Goal: Task Accomplishment & Management: Use online tool/utility

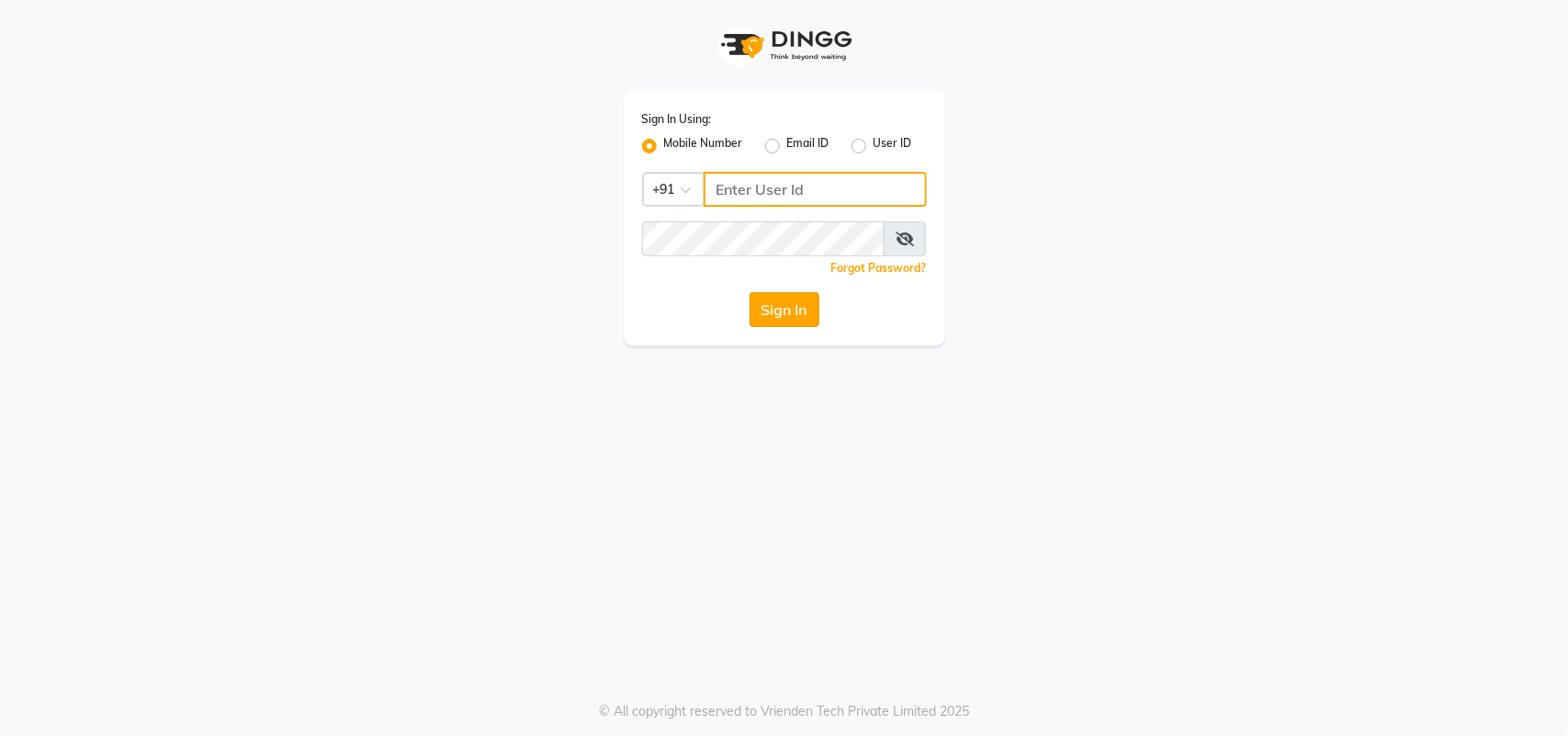
type input "7708887778"
click at [773, 310] on button "Sign In" at bounding box center [784, 310] width 70 height 35
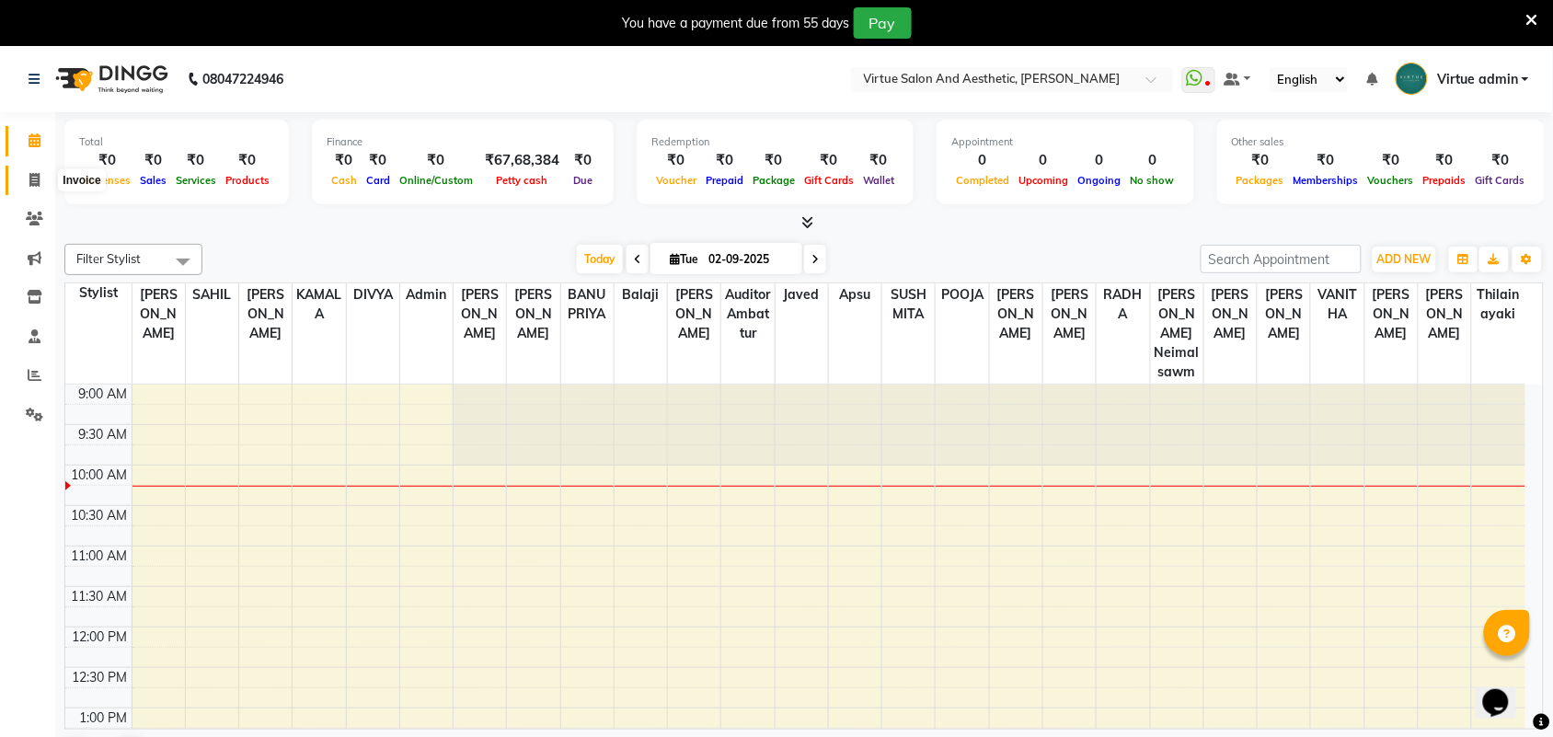
click at [29, 182] on span at bounding box center [34, 180] width 32 height 21
select select "4466"
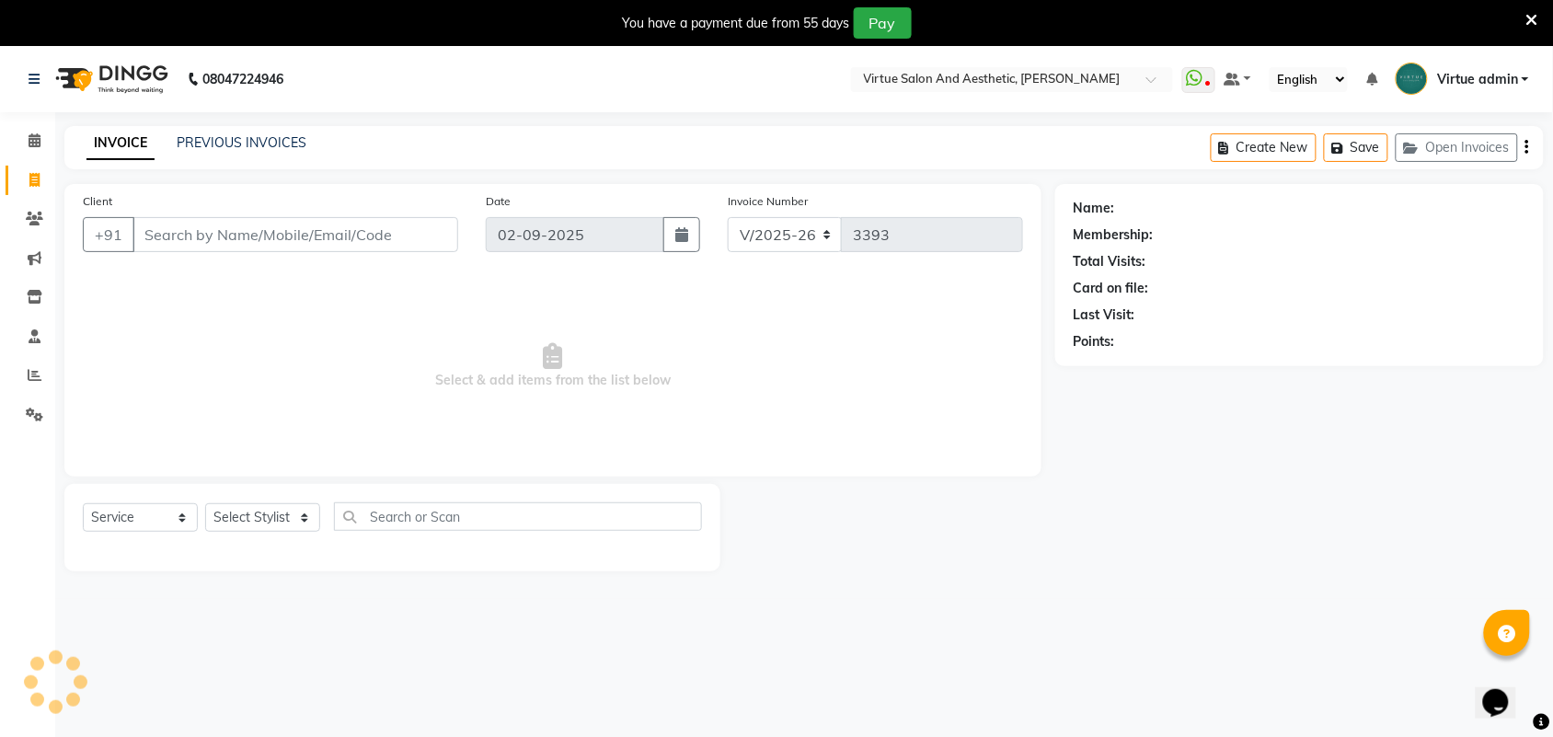
select select "V"
select select "71189"
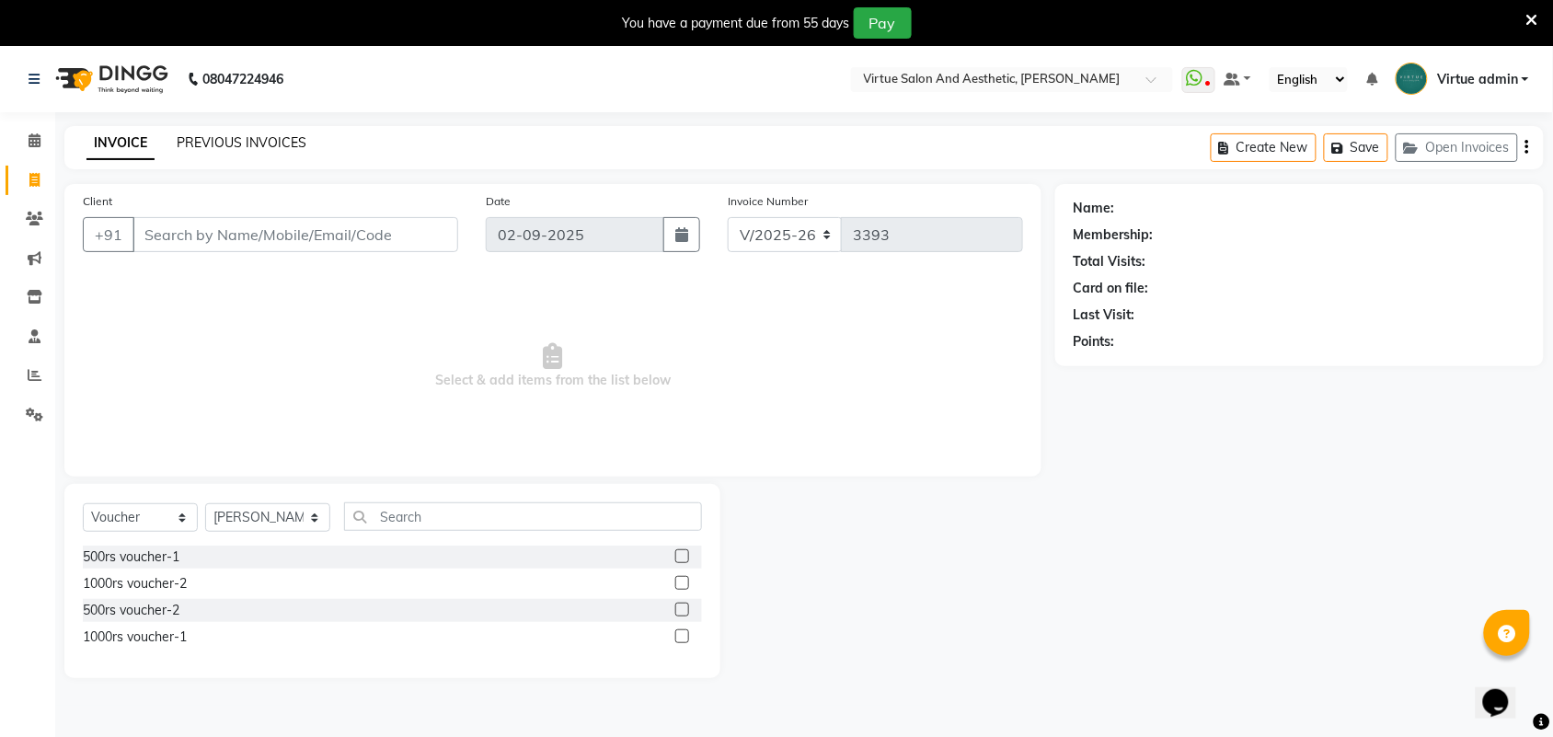
click at [283, 144] on link "PREVIOUS INVOICES" at bounding box center [242, 142] width 130 height 17
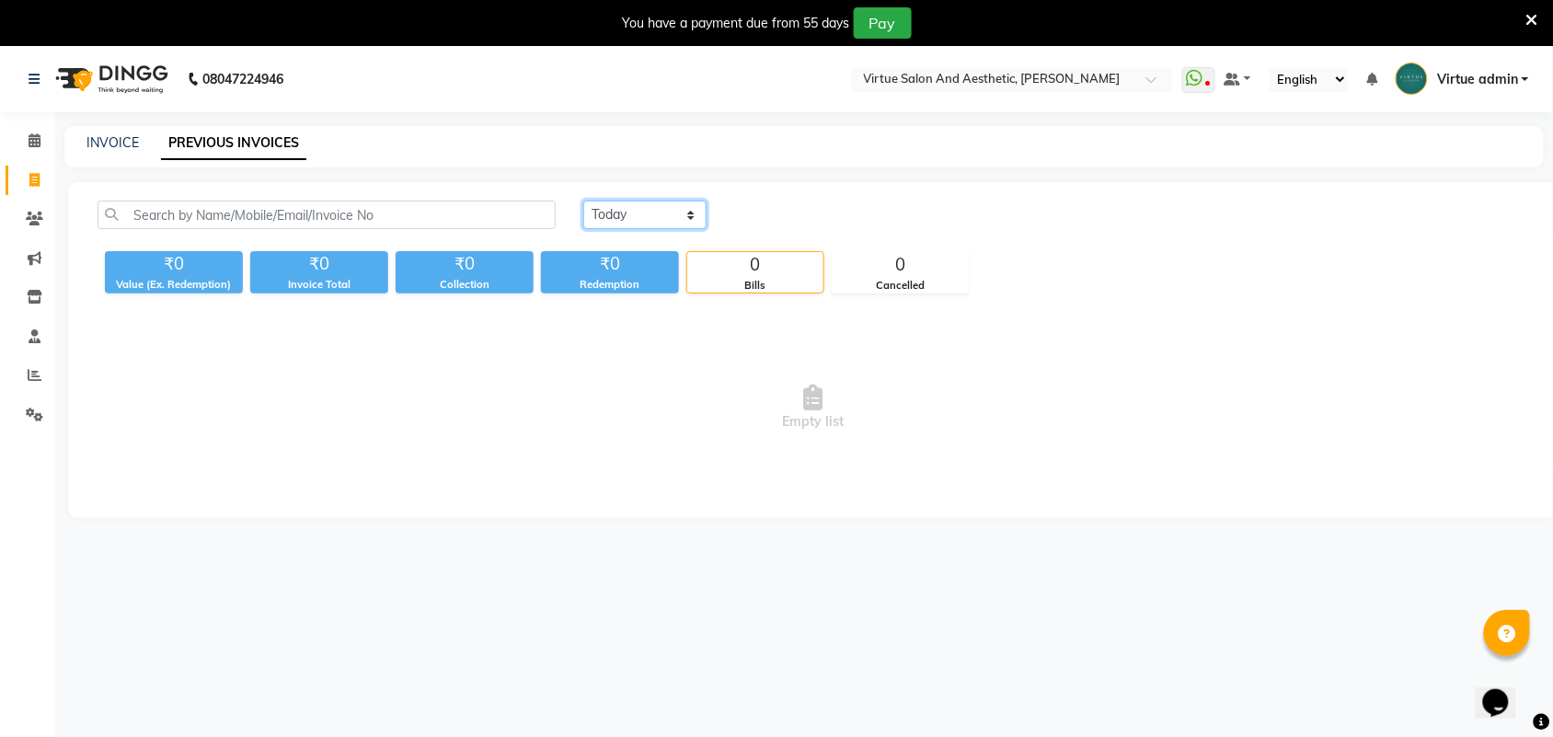
drag, startPoint x: 629, startPoint y: 209, endPoint x: 624, endPoint y: 219, distance: 11.1
click at [629, 209] on select "[DATE] [DATE] Custom Range" at bounding box center [644, 215] width 123 height 29
select select "[DATE]"
click at [583, 201] on select "[DATE] [DATE] Custom Range" at bounding box center [644, 215] width 123 height 29
click at [628, 265] on div "₹0" at bounding box center [610, 264] width 138 height 26
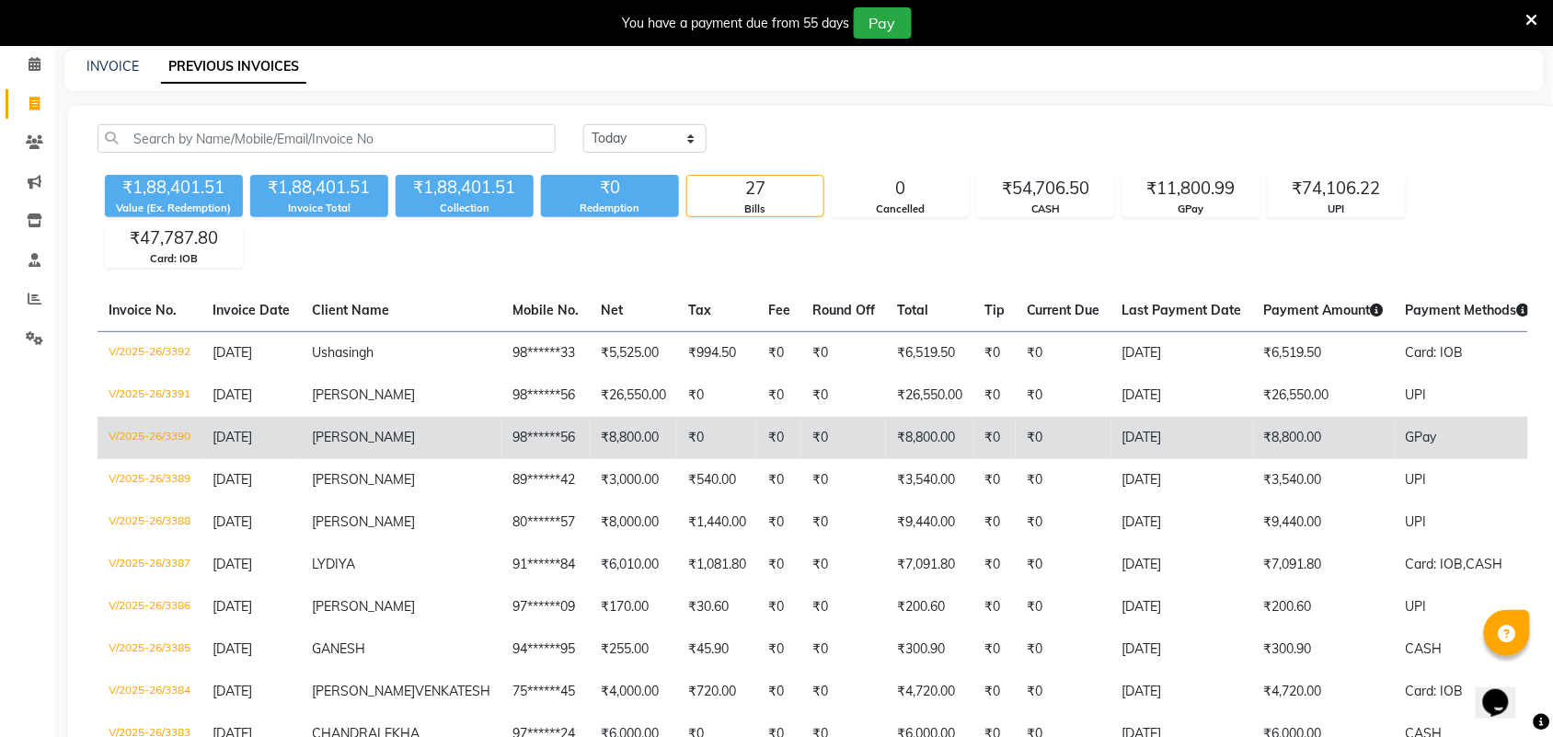
scroll to position [115, 0]
